Goal: Information Seeking & Learning: Learn about a topic

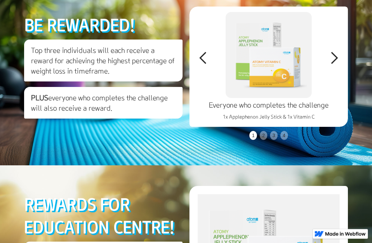
scroll to position [990, 0]
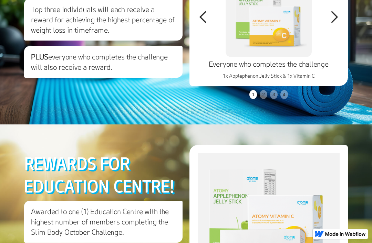
click at [340, 24] on div "next slide" at bounding box center [334, 17] width 14 height 14
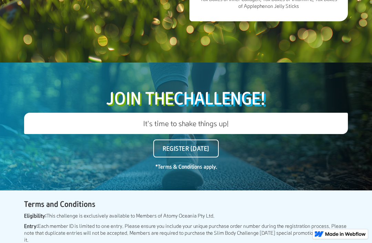
scroll to position [1303, 0]
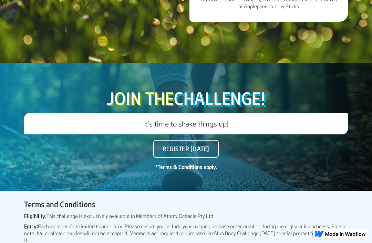
click at [220, 135] on h3 "It's time to shake things up!" at bounding box center [186, 123] width 324 height 21
click at [231, 135] on h3 "It's time to shake things up!" at bounding box center [186, 123] width 324 height 21
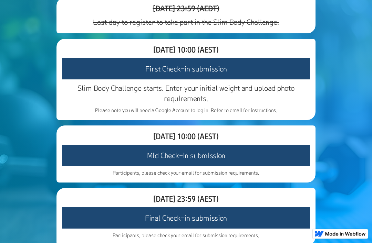
scroll to position [577, 0]
click at [264, 80] on h3 "First Check-in submission" at bounding box center [186, 68] width 248 height 21
click at [195, 80] on h3 "First Check-in submission" at bounding box center [186, 68] width 248 height 21
click at [215, 80] on h3 "First Check-in submission" at bounding box center [186, 68] width 248 height 21
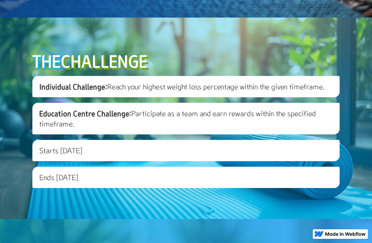
scroll to position [222, 0]
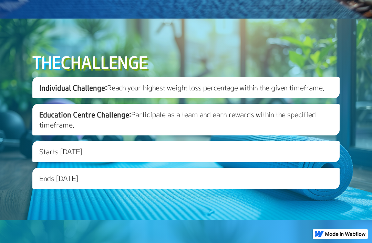
click at [146, 163] on h3 "Starts [DATE]" at bounding box center [185, 151] width 307 height 21
click at [97, 163] on h3 "Starts [DATE]" at bounding box center [185, 151] width 307 height 21
click at [86, 163] on h3 "Starts [DATE]" at bounding box center [185, 151] width 307 height 21
click at [120, 163] on h3 "Starts [DATE]" at bounding box center [185, 151] width 307 height 21
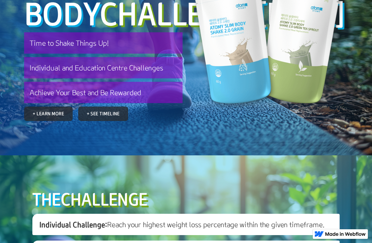
scroll to position [85, 0]
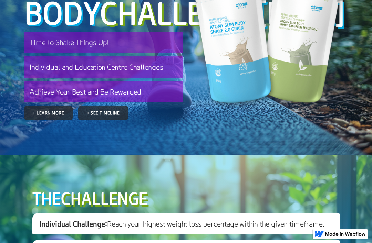
click at [121, 121] on link "+ See Timeline" at bounding box center [103, 113] width 50 height 14
